Goal: Task Accomplishment & Management: Manage account settings

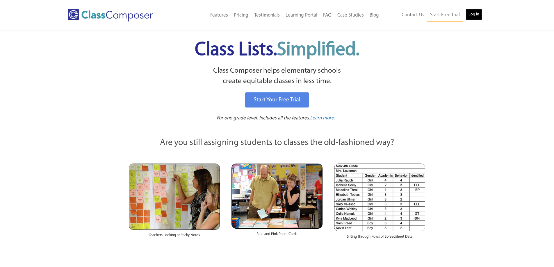
click at [469, 13] on link "Log In" at bounding box center [473, 15] width 17 height 12
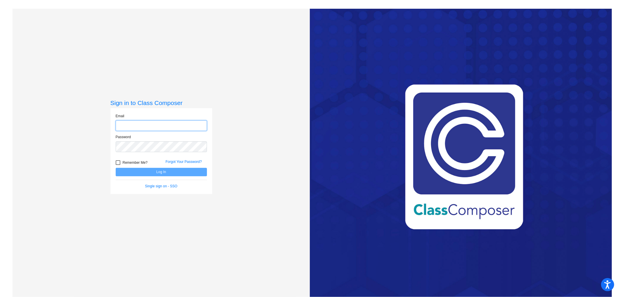
click at [160, 126] on input "email" at bounding box center [161, 125] width 91 height 11
type input "[EMAIL_ADDRESS][DOMAIN_NAME]"
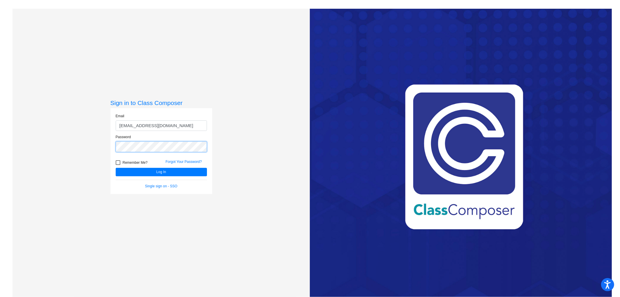
click at [116, 168] on button "Log In" at bounding box center [161, 172] width 91 height 8
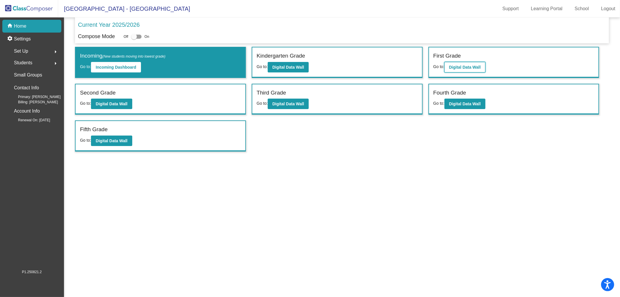
click at [455, 68] on b "Digital Data Wall" at bounding box center [465, 67] width 32 height 5
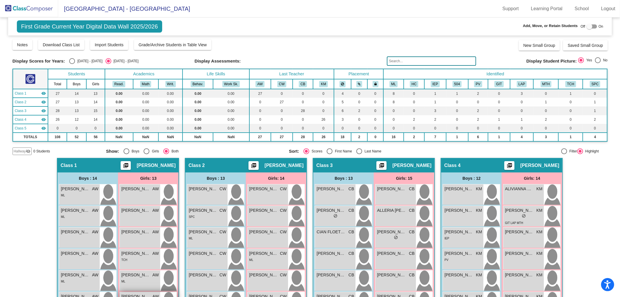
scroll to position [140, 0]
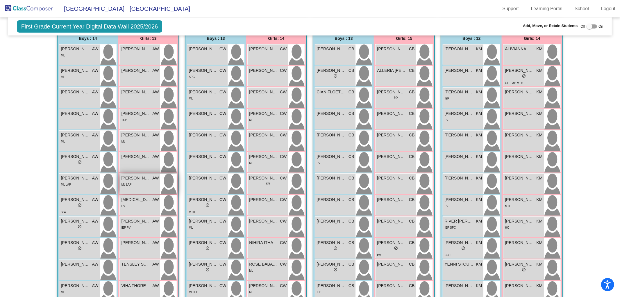
click at [137, 188] on div "[PERSON_NAME] AW lock do_not_disturb_alt ML LAP" at bounding box center [140, 184] width 40 height 20
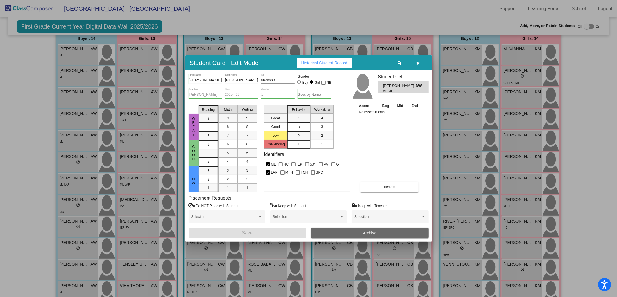
click at [352, 233] on button "Archive" at bounding box center [370, 233] width 118 height 10
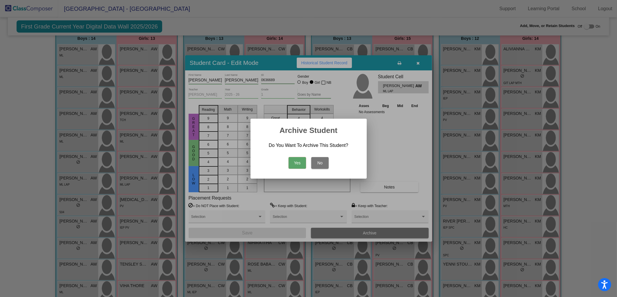
click at [295, 159] on button "Yes" at bounding box center [297, 163] width 17 height 12
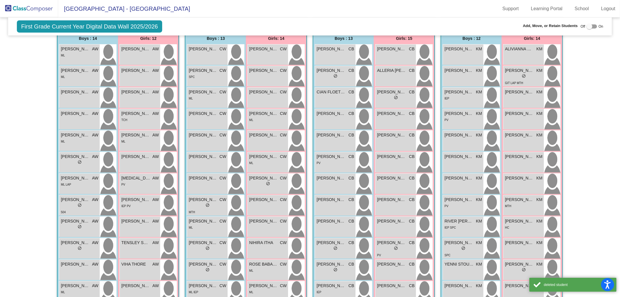
scroll to position [0, 0]
